Goal: Find specific page/section: Find specific page/section

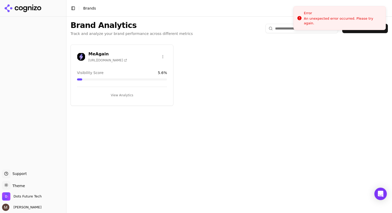
click at [135, 67] on div "MeAgain https://meagain.app Visibility Score 5.6 % View Analytics" at bounding box center [121, 75] width 103 height 61
click at [107, 59] on span "https://meagain.app" at bounding box center [107, 60] width 39 height 4
click at [119, 51] on h3 "MeAgain" at bounding box center [107, 54] width 39 height 6
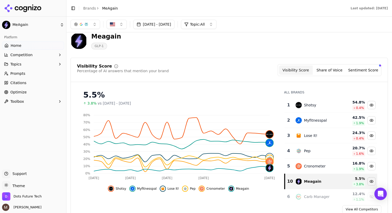
scroll to position [9, 0]
